Goal: Information Seeking & Learning: Learn about a topic

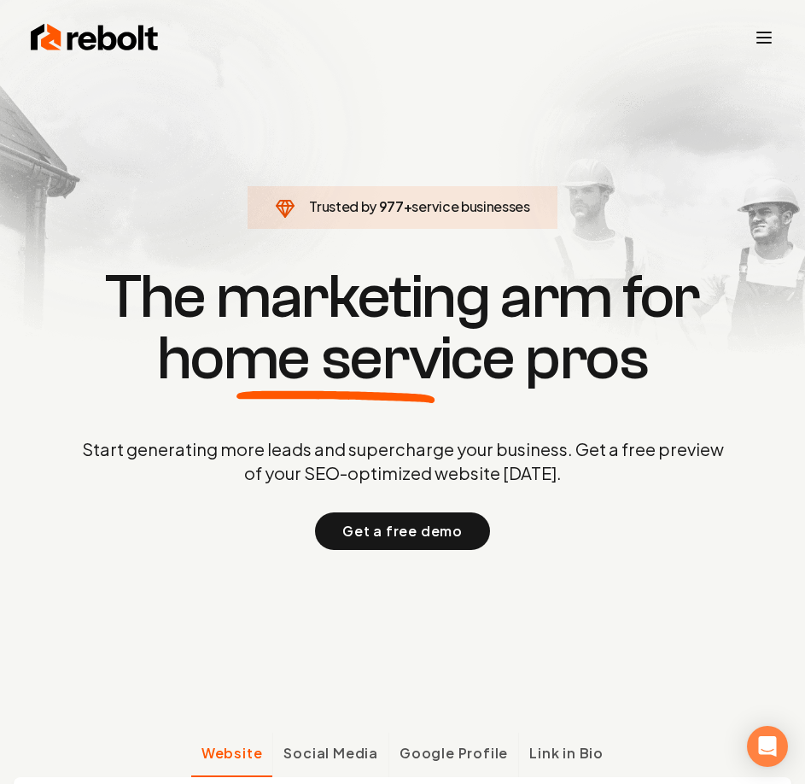
click at [760, 43] on line "Toggle mobile menu" at bounding box center [764, 43] width 14 height 0
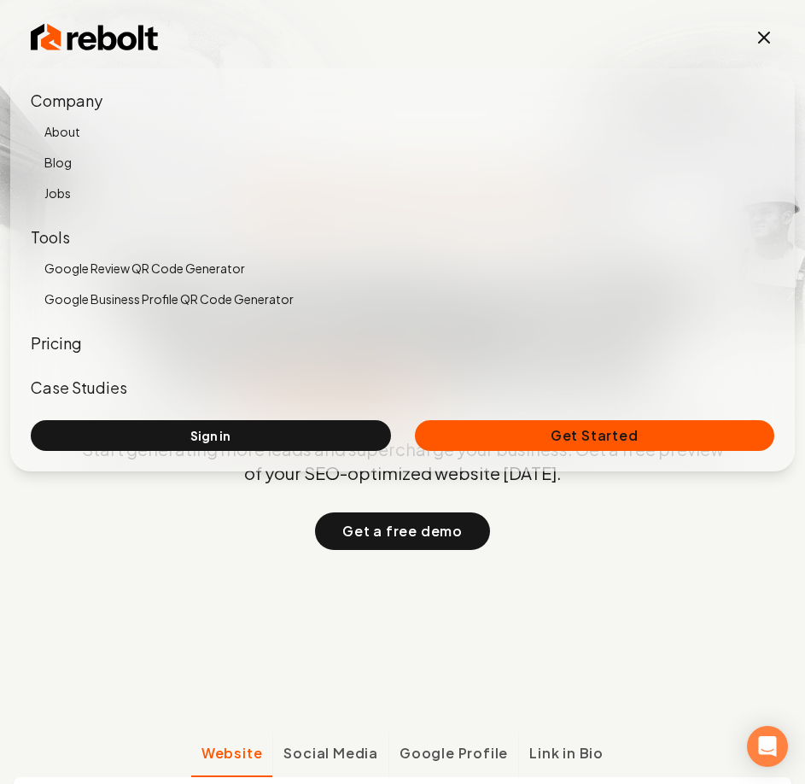
scroll to position [85, 0]
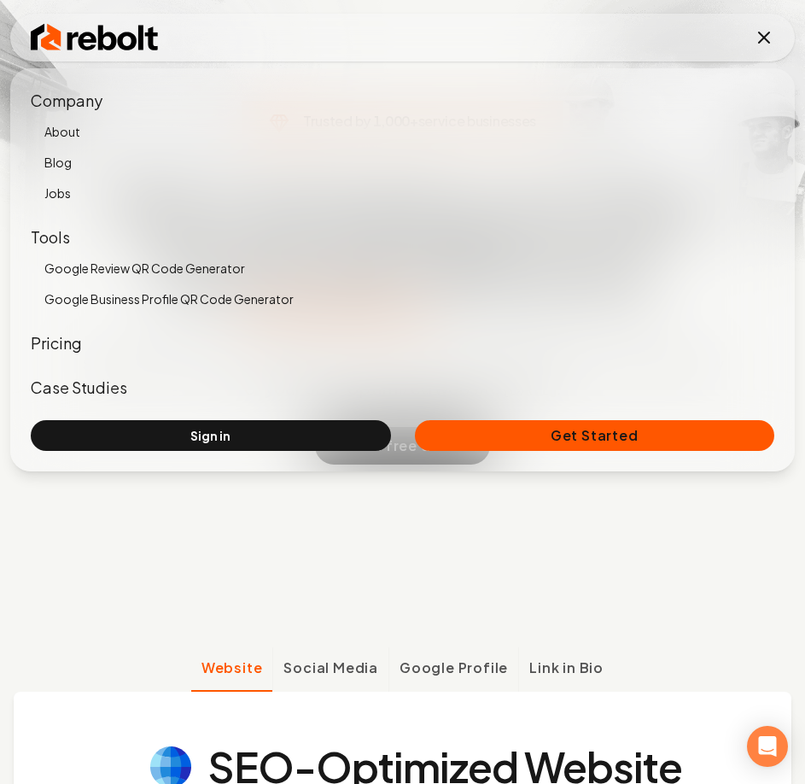
click at [64, 348] on link "Pricing" at bounding box center [56, 343] width 51 height 20
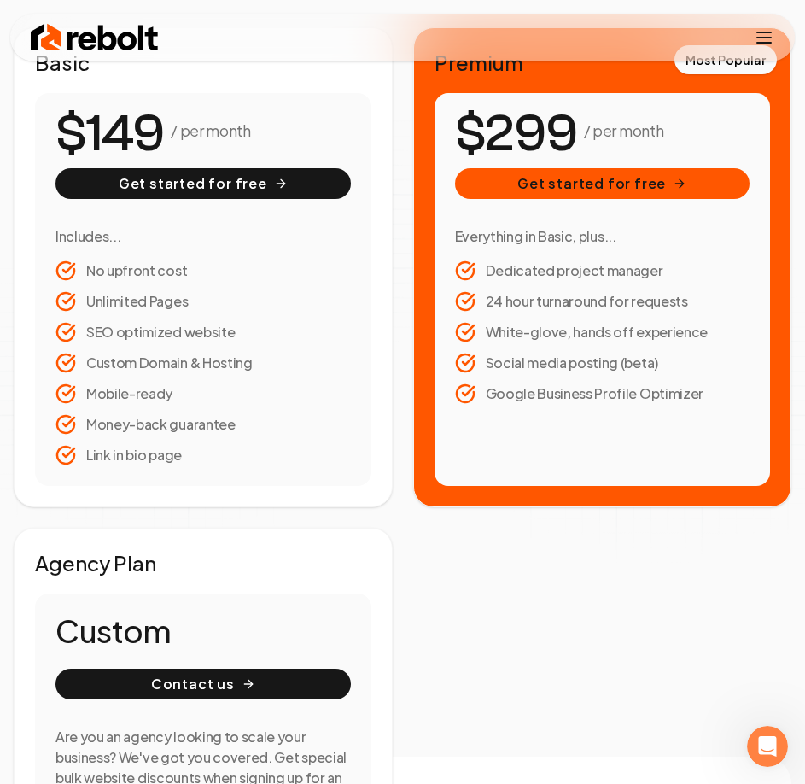
scroll to position [171, 0]
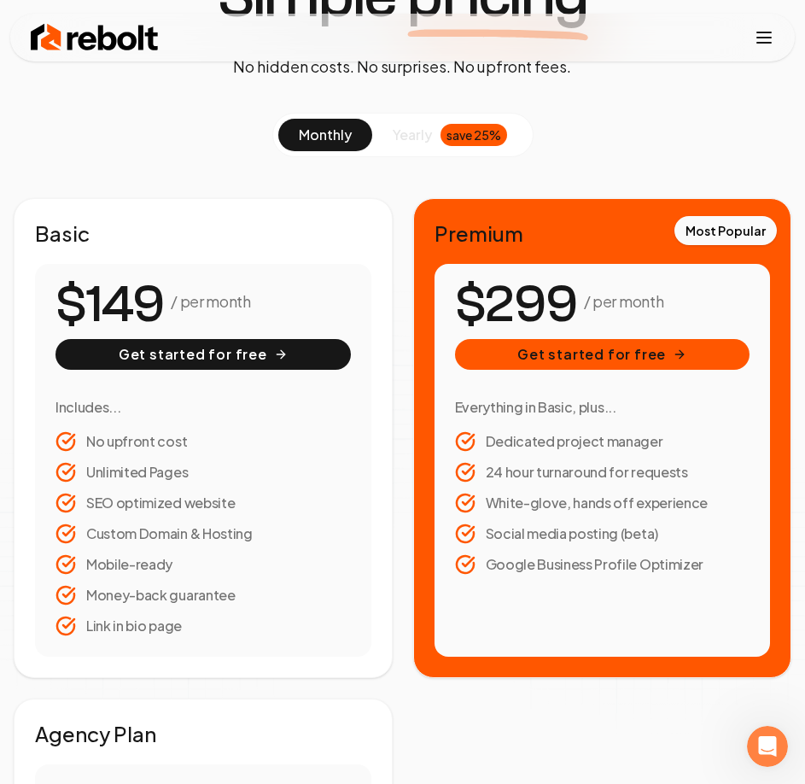
click at [391, 137] on button "yearly save 25%" at bounding box center [449, 135] width 155 height 32
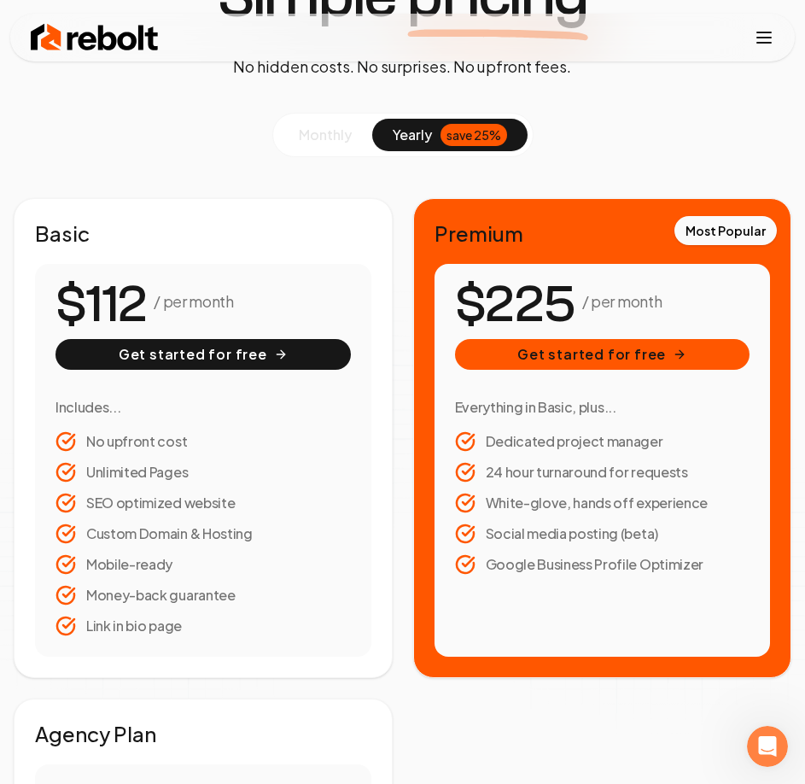
click at [332, 134] on span "monthly" at bounding box center [325, 135] width 53 height 18
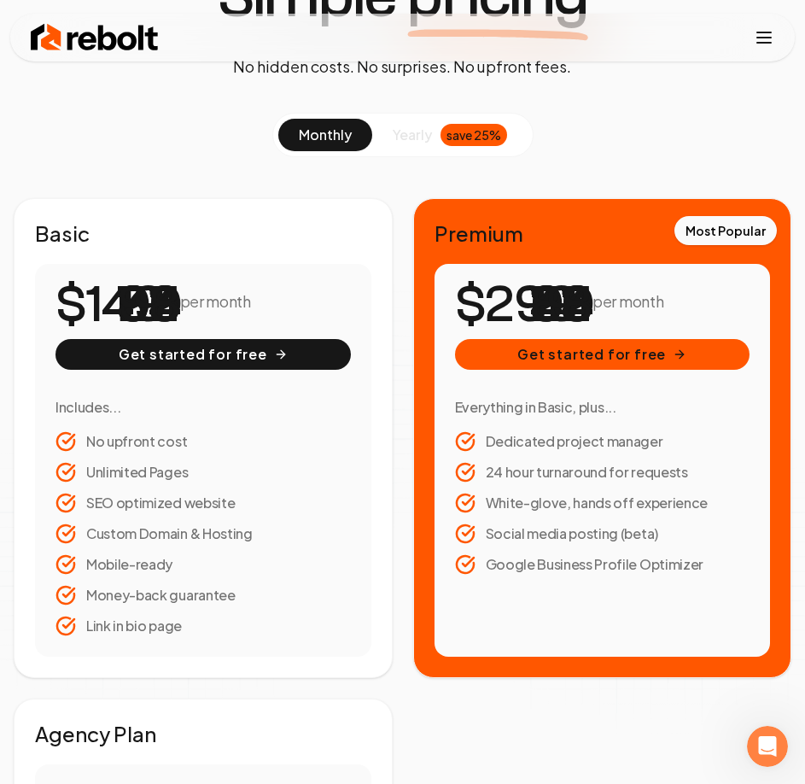
click at [401, 138] on span "yearly" at bounding box center [412, 135] width 39 height 20
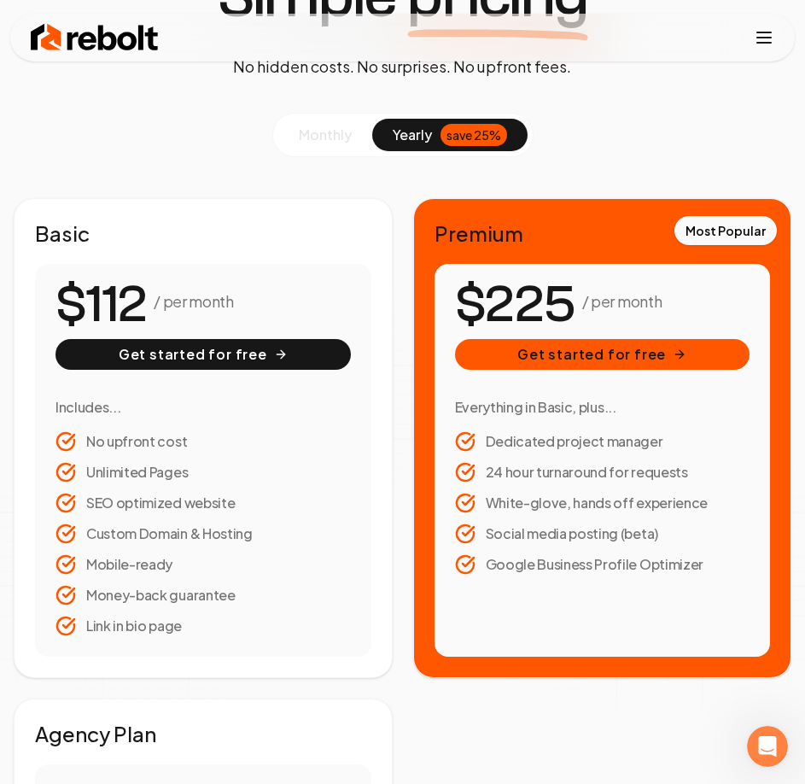
click at [325, 142] on span "monthly" at bounding box center [325, 135] width 53 height 18
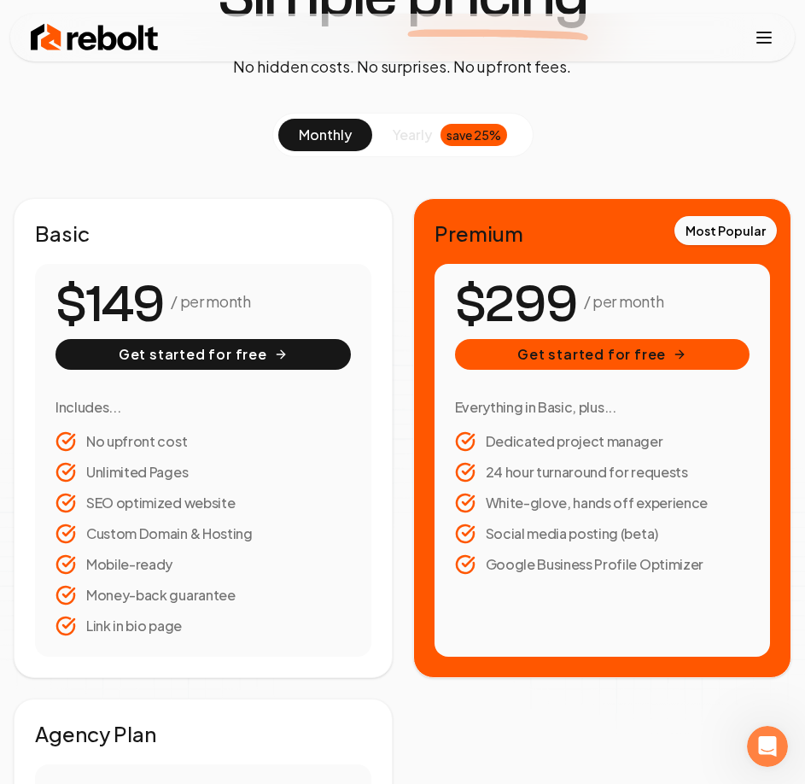
click at [448, 132] on div "save 25%" at bounding box center [474, 135] width 67 height 22
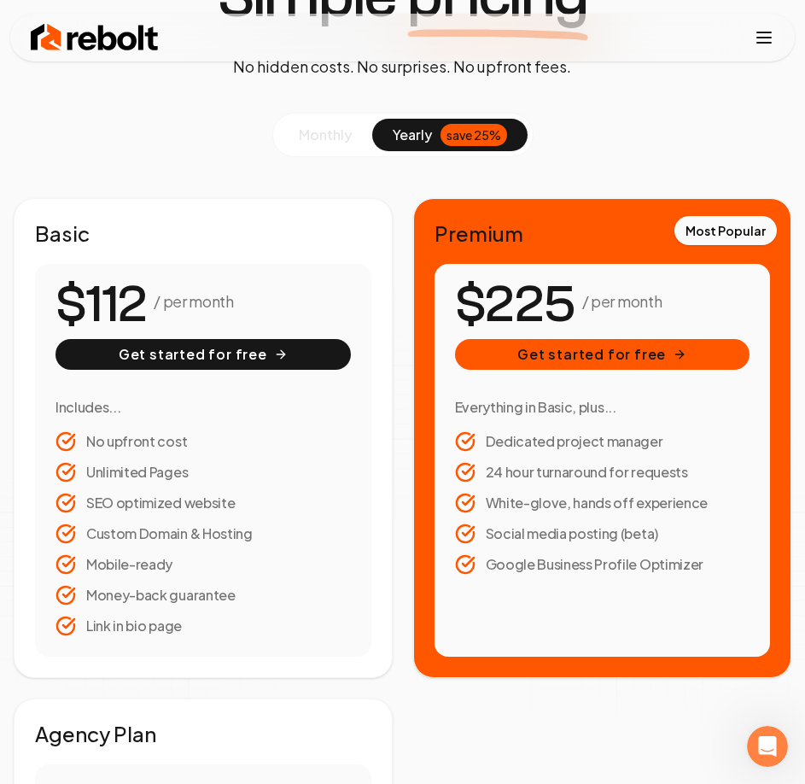
click at [366, 126] on button "monthly" at bounding box center [325, 135] width 94 height 32
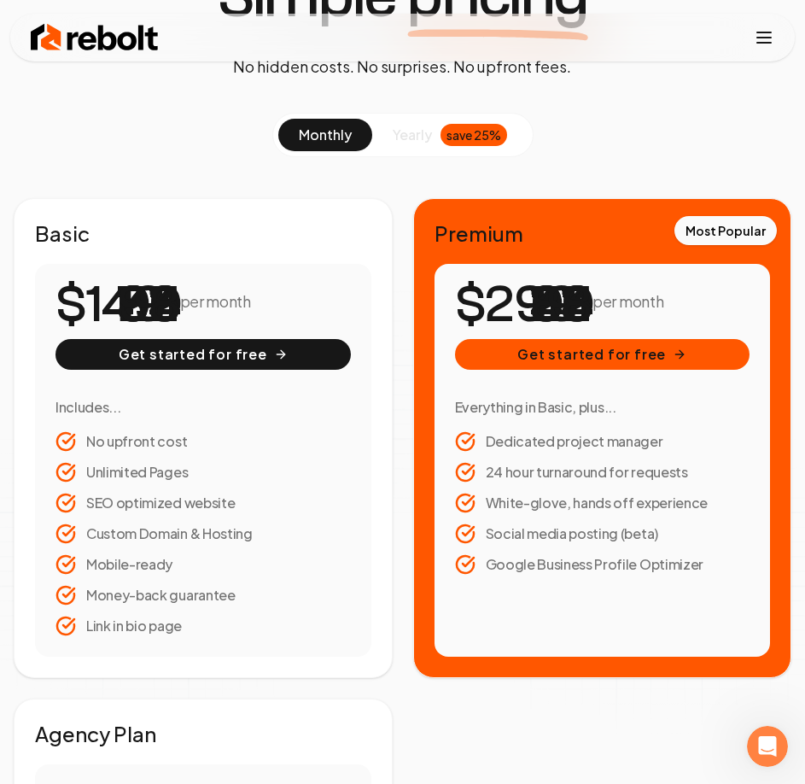
click at [408, 129] on span "yearly" at bounding box center [412, 135] width 39 height 20
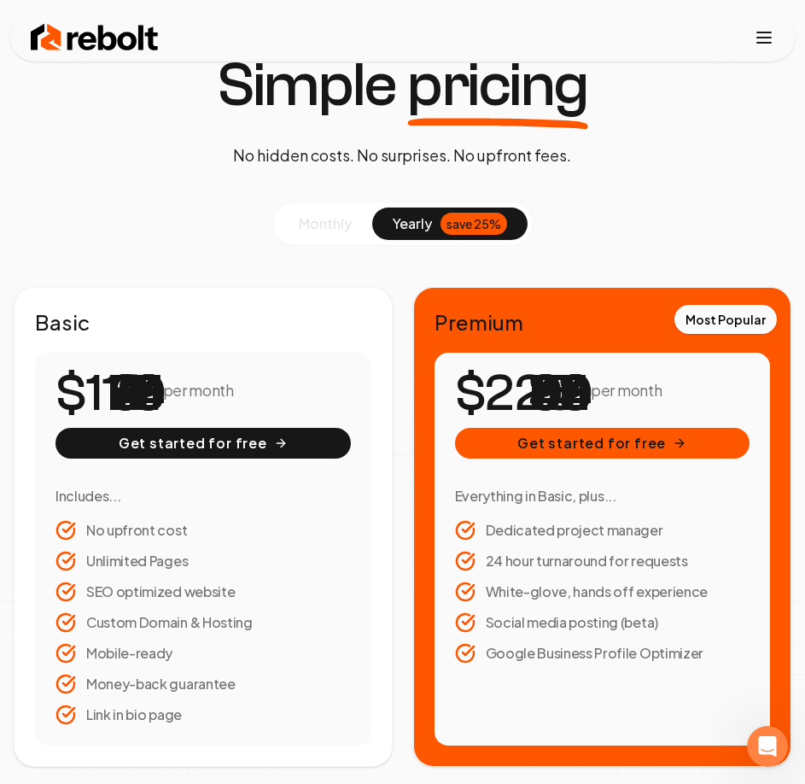
scroll to position [0, 0]
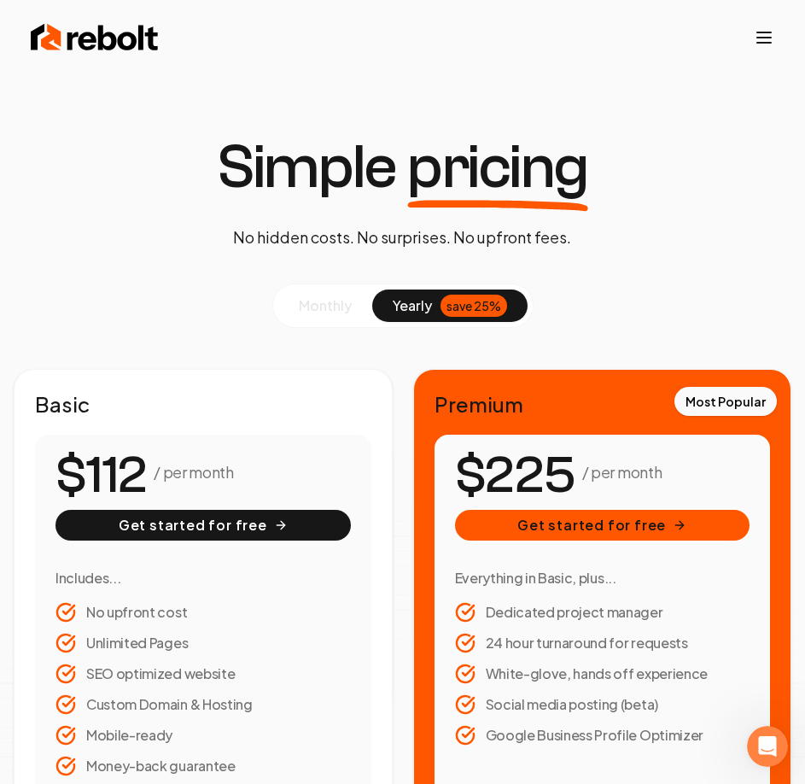
click at [342, 293] on button "monthly" at bounding box center [325, 306] width 94 height 32
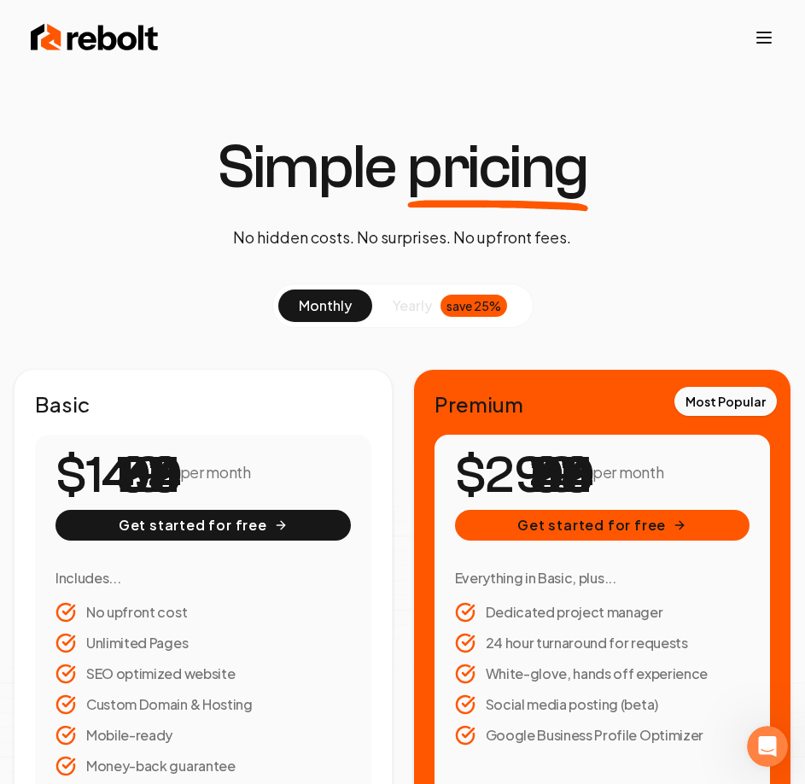
click at [414, 292] on button "yearly save 25%" at bounding box center [449, 306] width 155 height 32
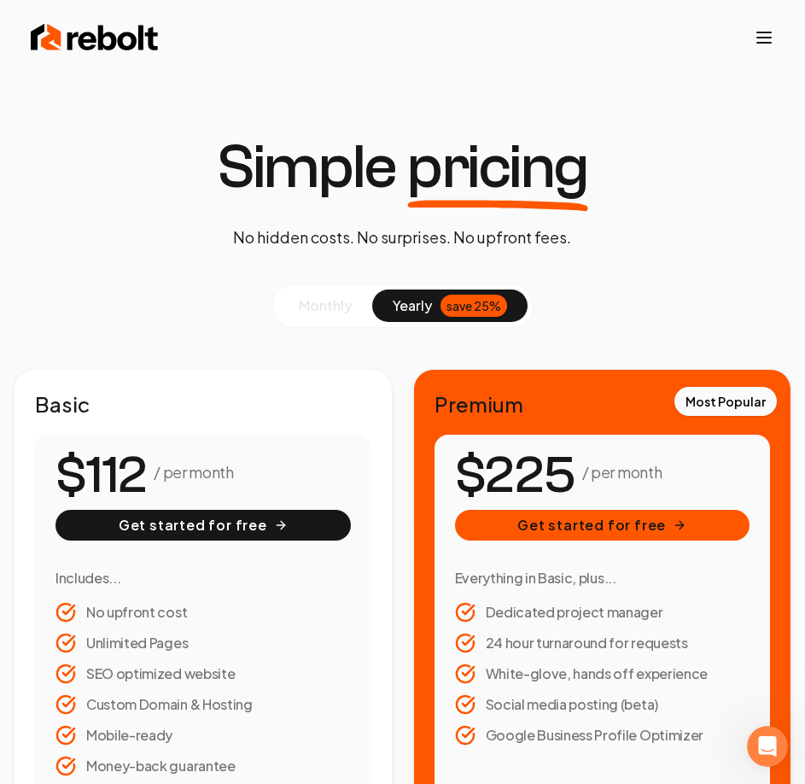
click at [343, 309] on span "monthly" at bounding box center [325, 305] width 53 height 18
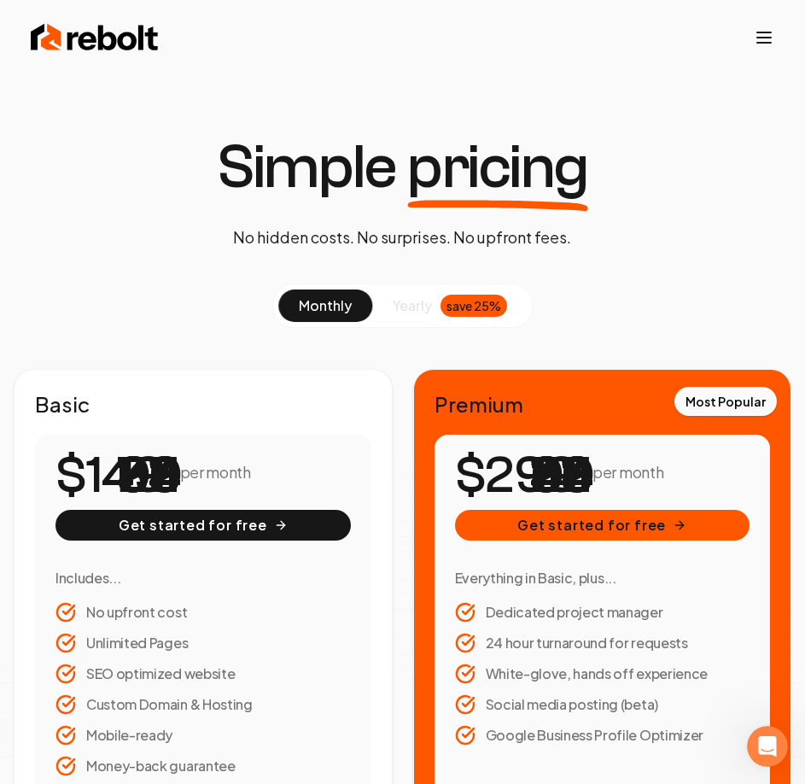
click at [412, 305] on span "yearly" at bounding box center [412, 305] width 39 height 20
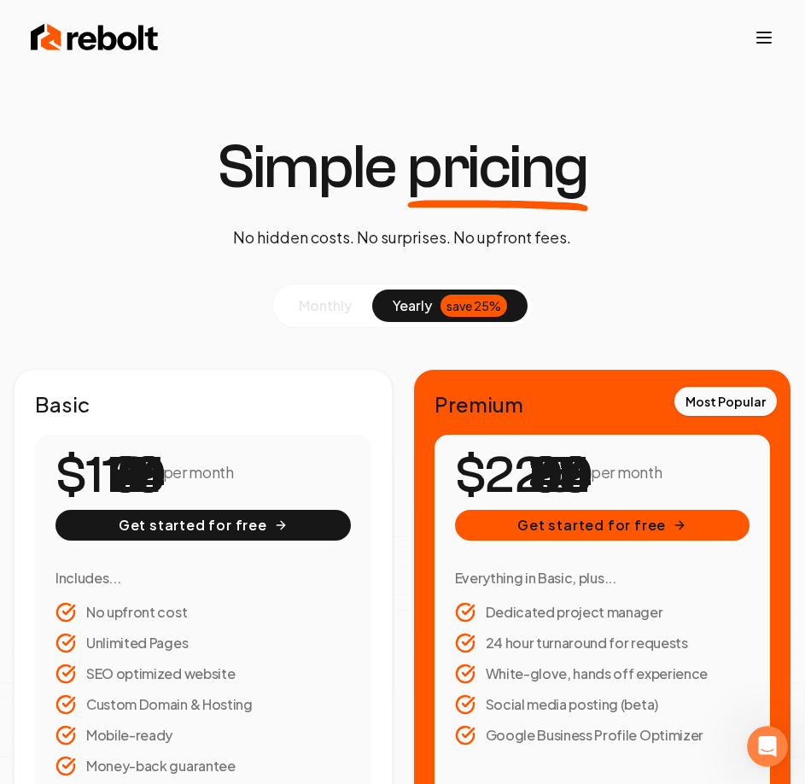
click at [345, 311] on span "monthly" at bounding box center [325, 305] width 53 height 18
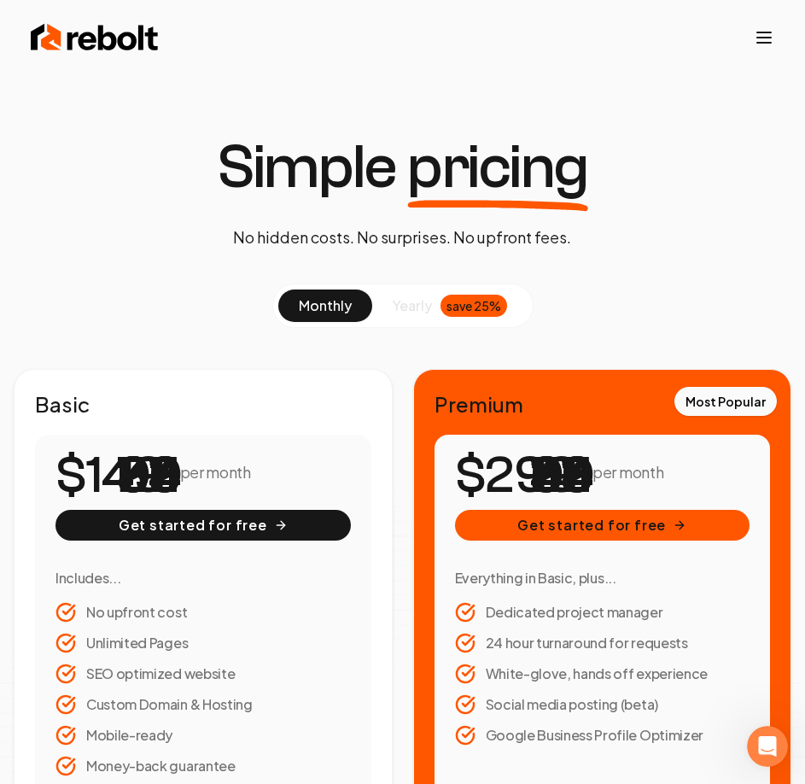
click at [418, 306] on span "yearly" at bounding box center [412, 305] width 39 height 20
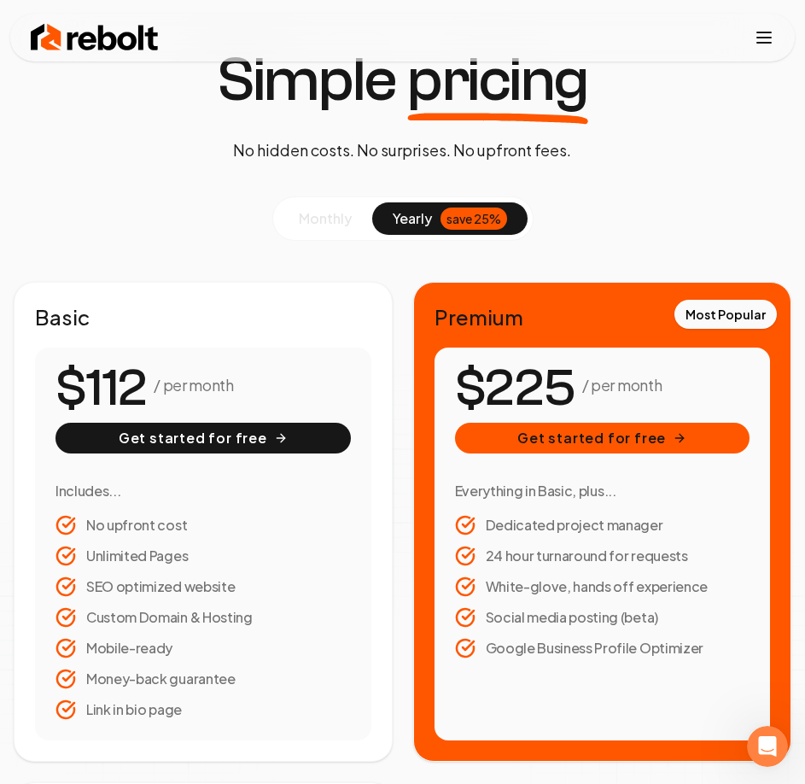
scroll to position [85, 0]
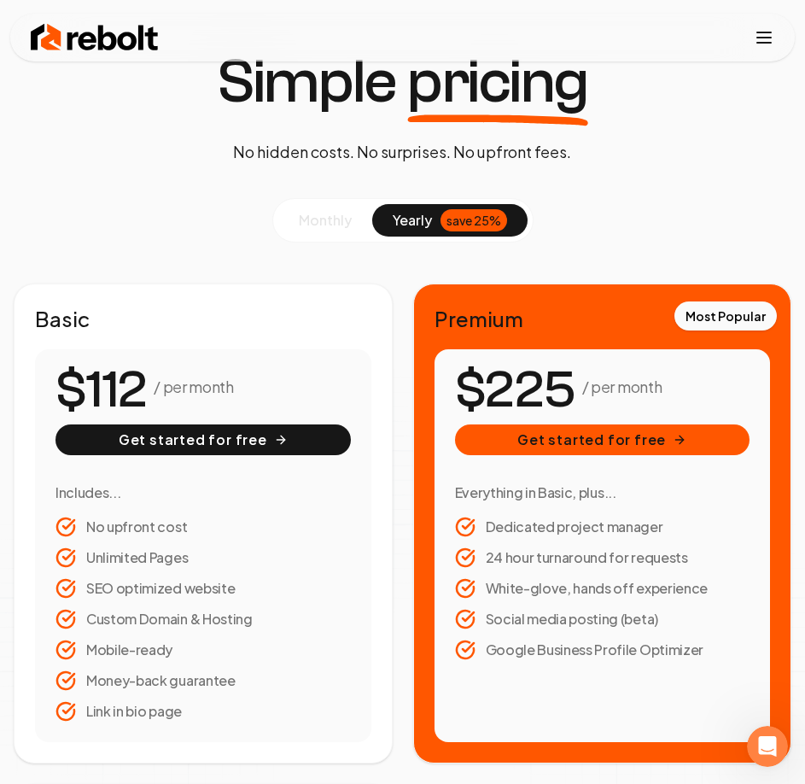
click at [329, 229] on button "monthly" at bounding box center [325, 220] width 94 height 32
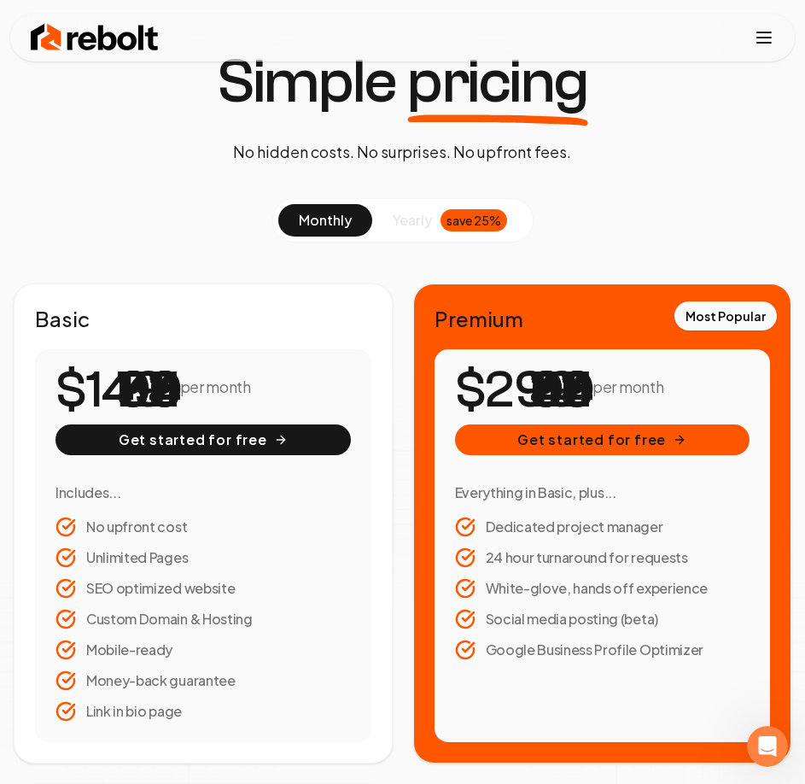
click at [438, 226] on button "yearly save 25%" at bounding box center [449, 220] width 155 height 32
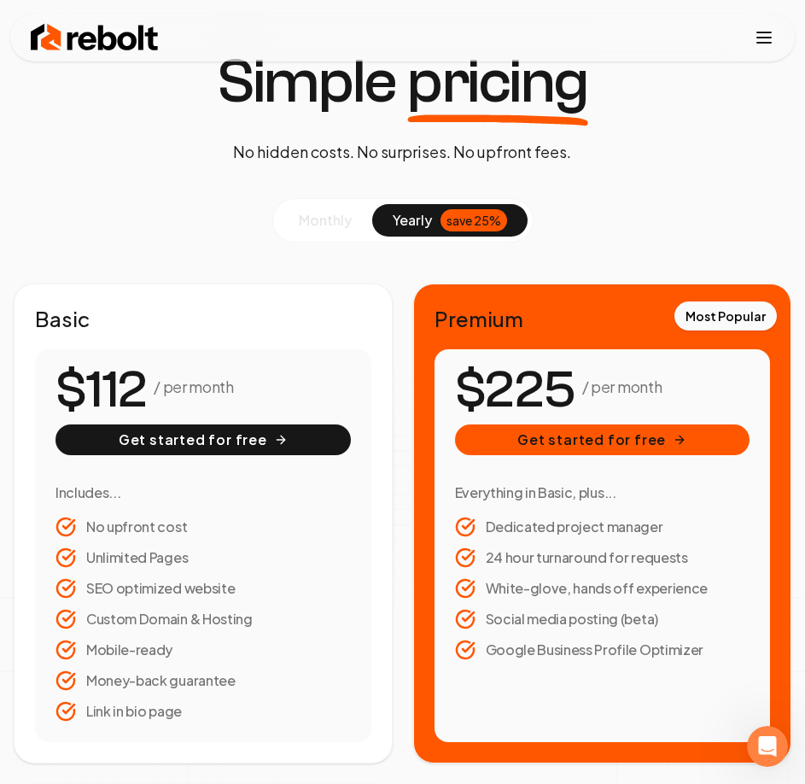
click at [340, 234] on button "monthly" at bounding box center [325, 220] width 94 height 32
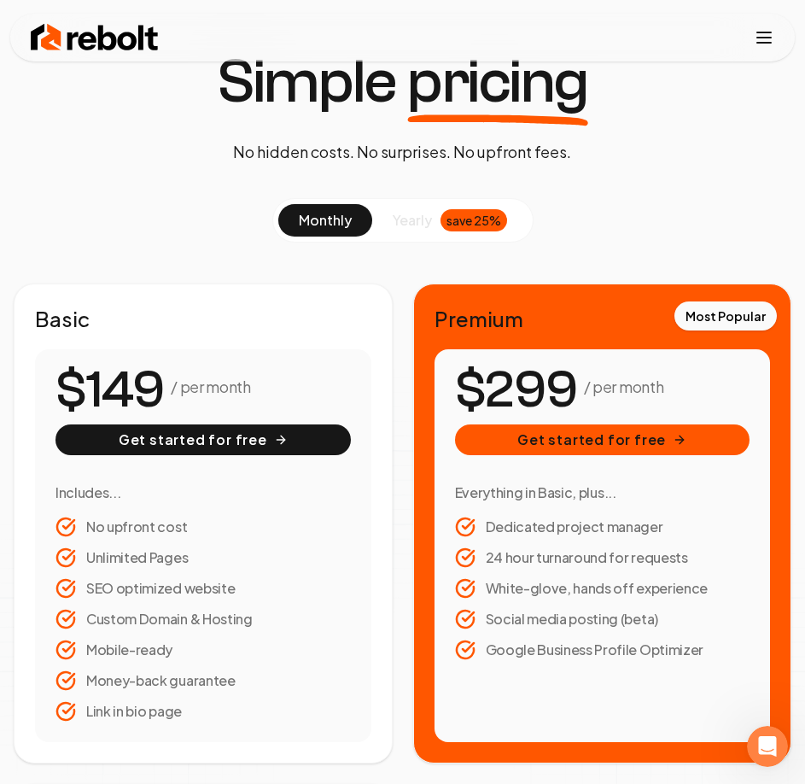
scroll to position [0, 0]
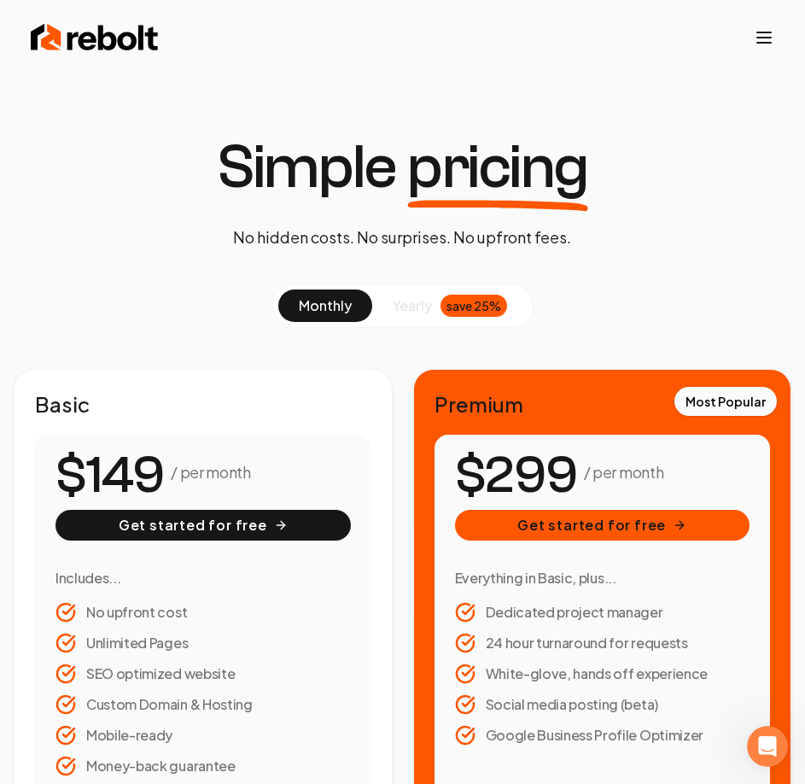
click at [399, 292] on button "yearly save 25%" at bounding box center [449, 306] width 155 height 32
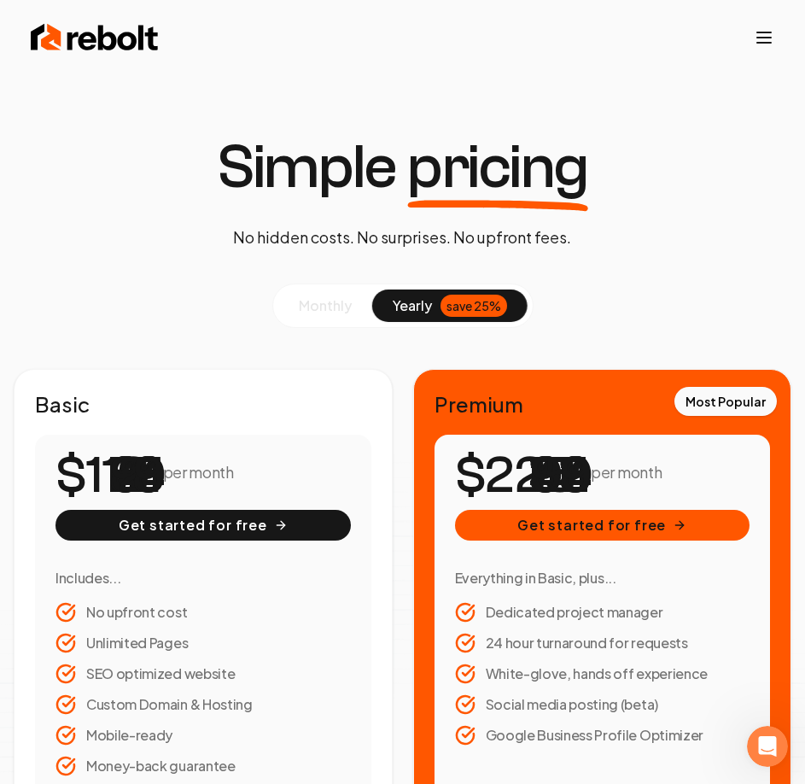
click at [301, 294] on button "monthly" at bounding box center [325, 306] width 94 height 32
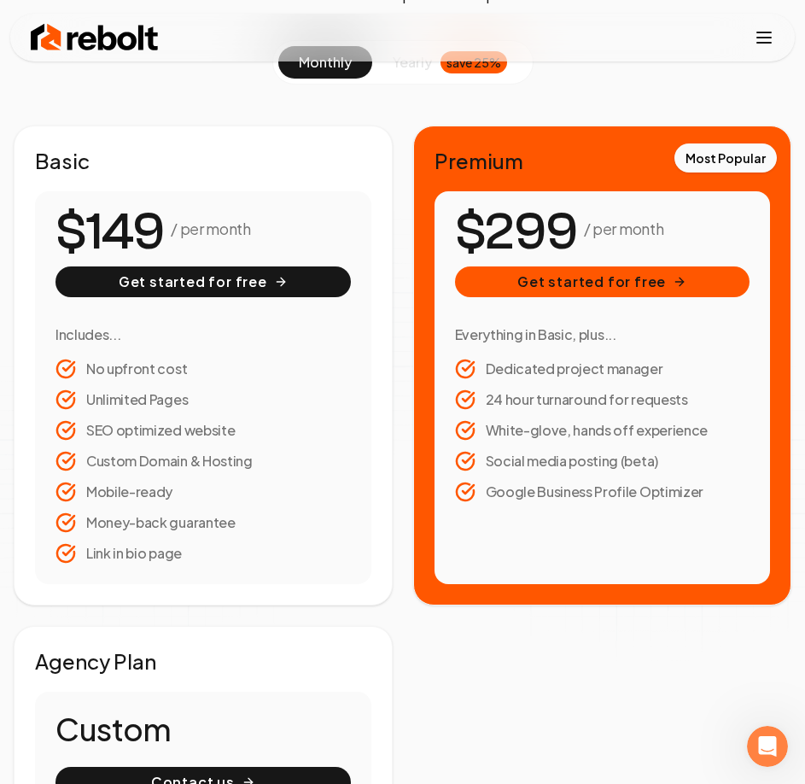
scroll to position [85, 0]
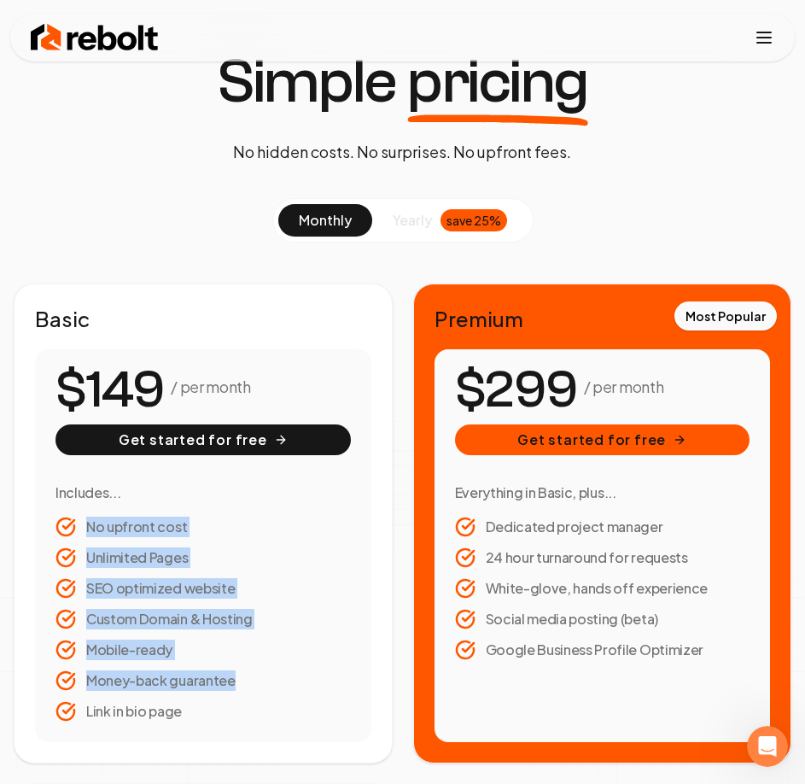
drag, startPoint x: 205, startPoint y: 713, endPoint x: 73, endPoint y: 527, distance: 227.9
click at [73, 527] on ul "No upfront cost Unlimited Pages SEO optimized website Custom Domain & Hosting M…" at bounding box center [203, 619] width 295 height 205
click at [383, 218] on button "yearly save 25%" at bounding box center [449, 220] width 155 height 32
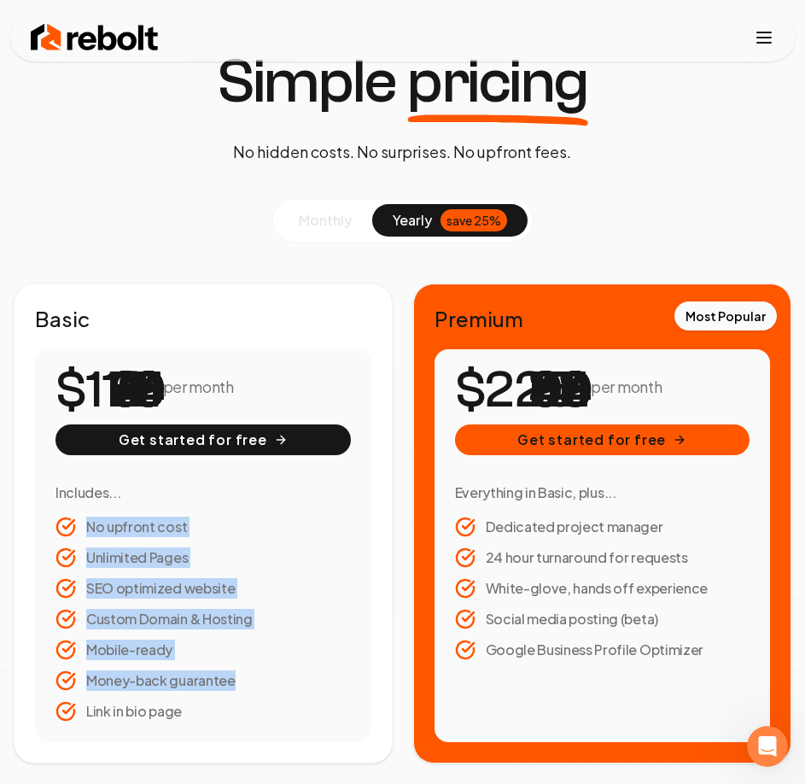
click at [329, 218] on span "monthly" at bounding box center [325, 220] width 53 height 18
